Goal: Task Accomplishment & Management: Complete application form

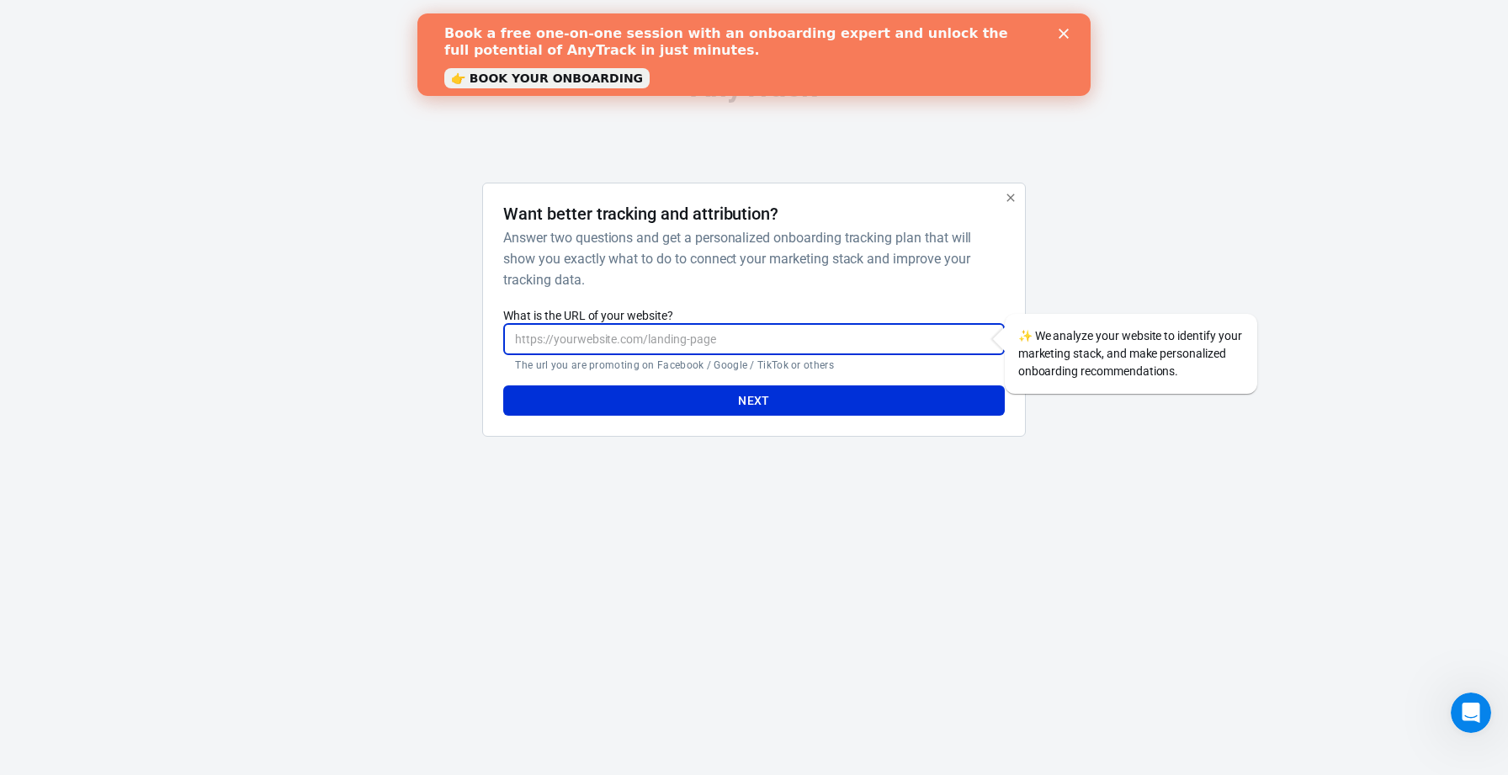
click at [757, 342] on input "What is the URL of your website?" at bounding box center [753, 339] width 501 height 31
type input "h"
type input "[URL][DOMAIN_NAME]"
click at [794, 395] on button "Next" at bounding box center [753, 400] width 501 height 31
